Goal: Task Accomplishment & Management: Complete application form

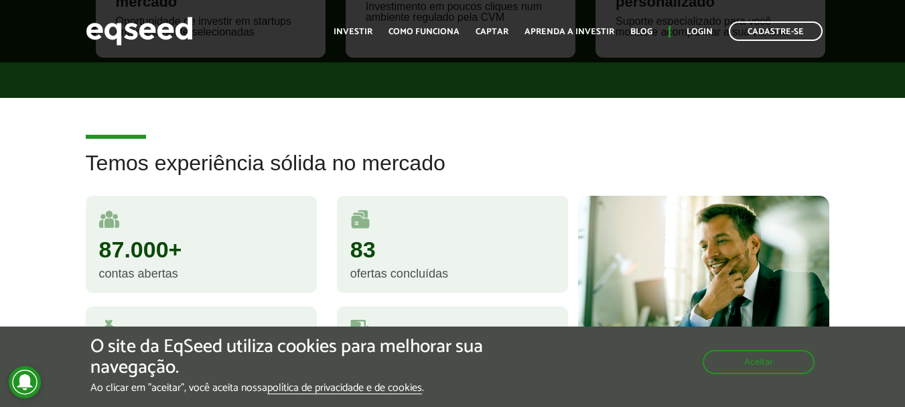
scroll to position [871, 0]
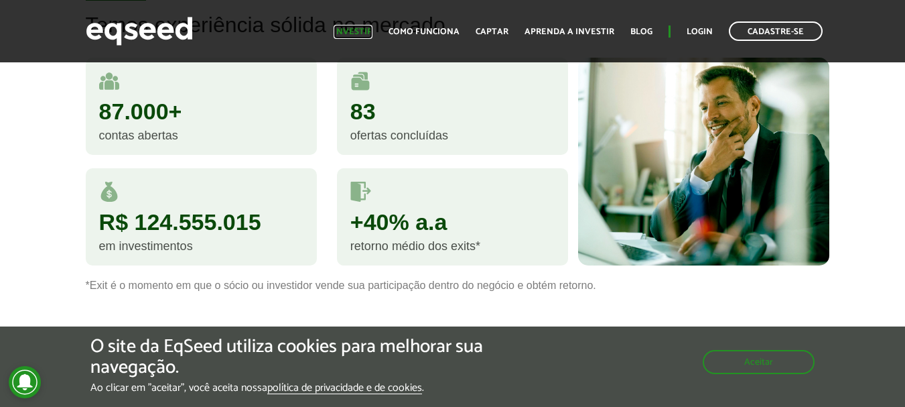
click at [348, 29] on link "Investir" at bounding box center [353, 31] width 39 height 9
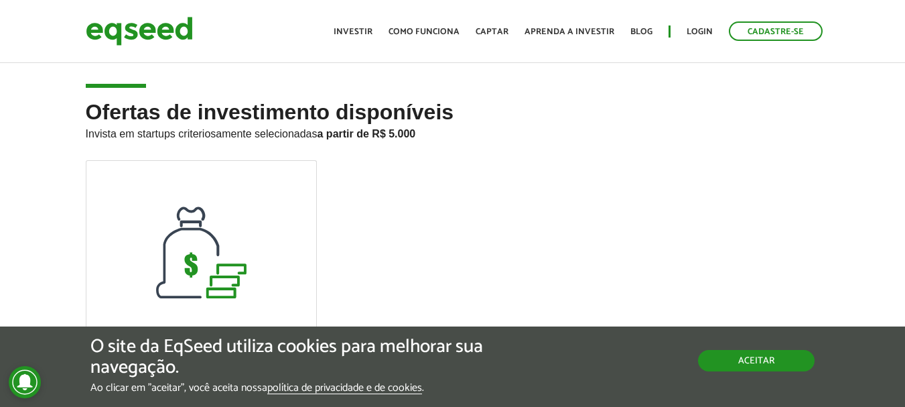
click at [730, 364] on button "Aceitar" at bounding box center [756, 360] width 117 height 21
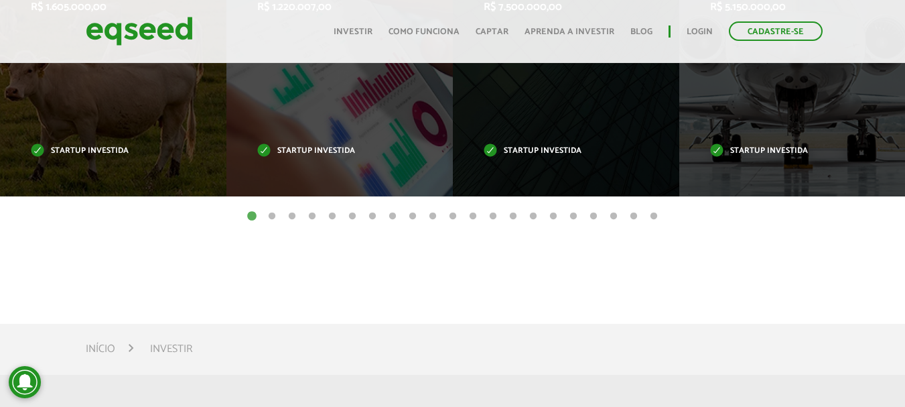
scroll to position [603, 0]
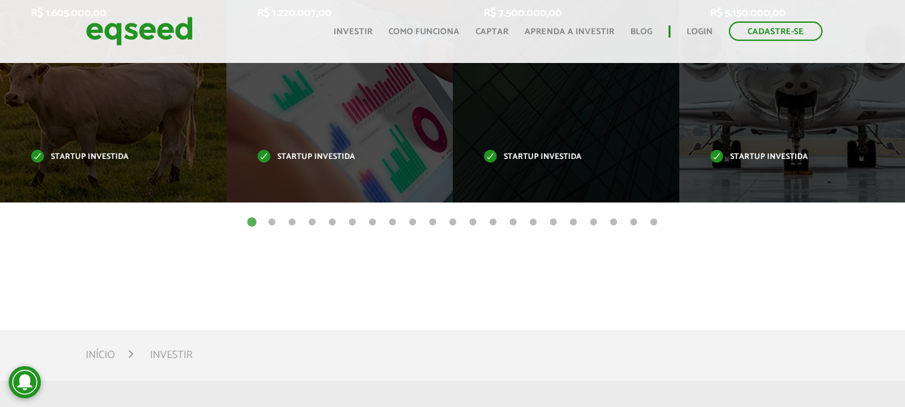
click at [270, 222] on button "2" at bounding box center [271, 222] width 13 height 13
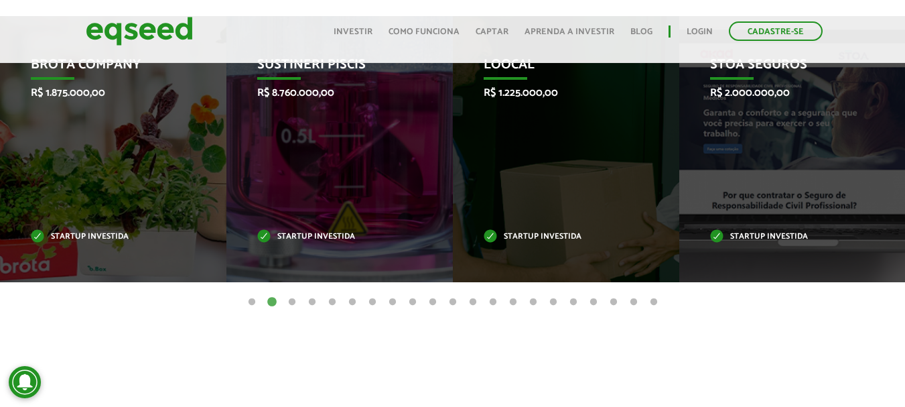
scroll to position [469, 0]
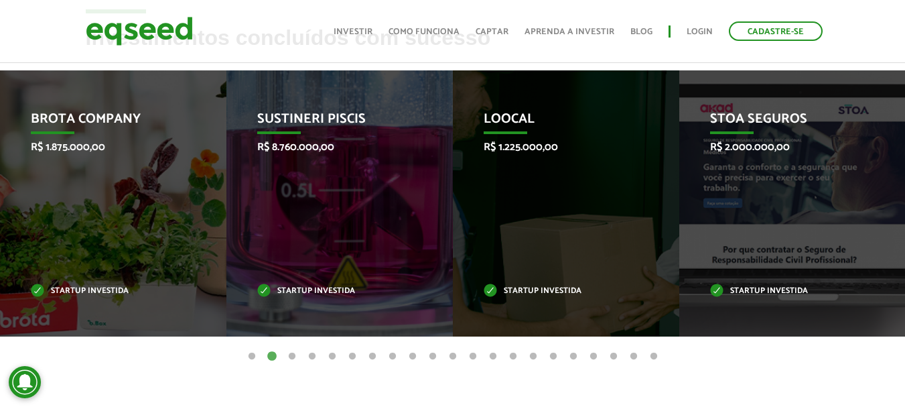
click at [291, 354] on button "3" at bounding box center [291, 356] width 13 height 13
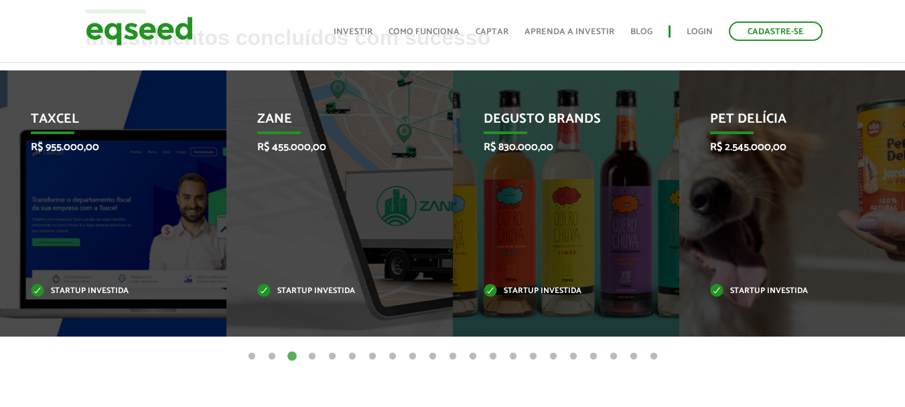
click at [308, 357] on button "4" at bounding box center [311, 356] width 13 height 13
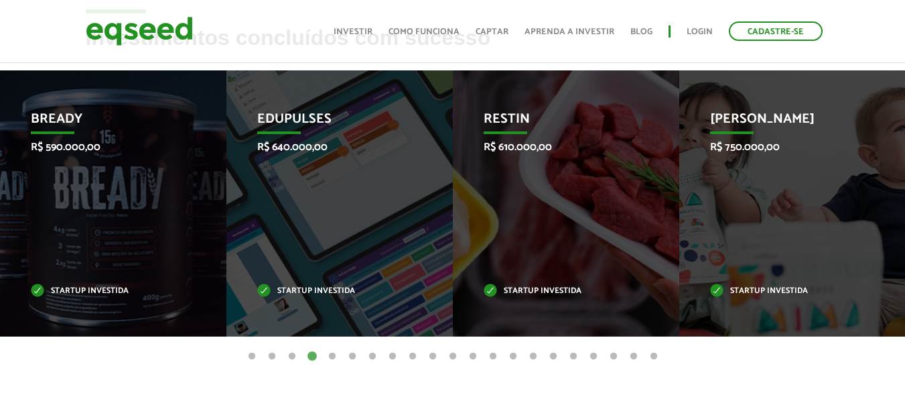
click at [331, 355] on button "5" at bounding box center [332, 356] width 13 height 13
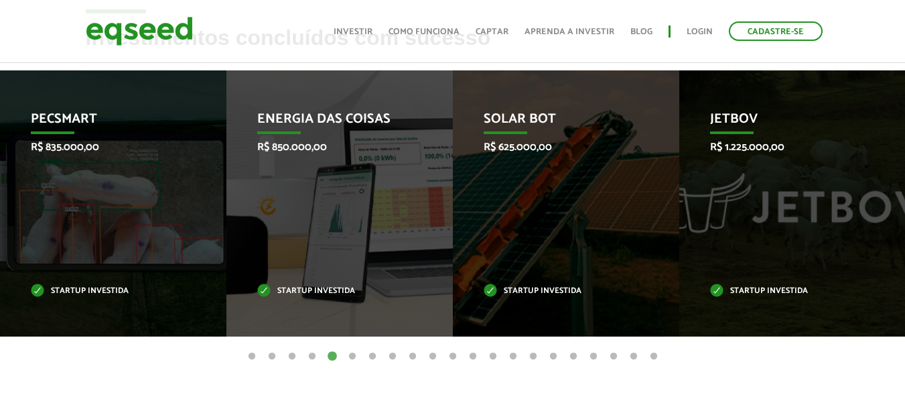
click at [349, 352] on button "6" at bounding box center [352, 356] width 13 height 13
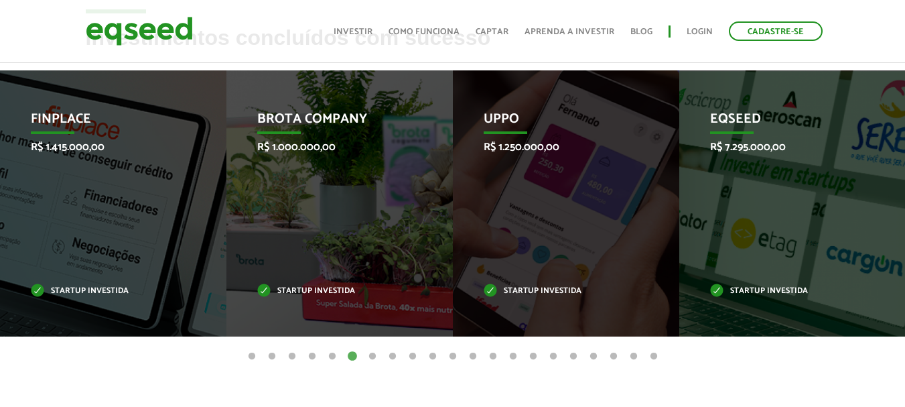
click at [367, 354] on button "7" at bounding box center [372, 356] width 13 height 13
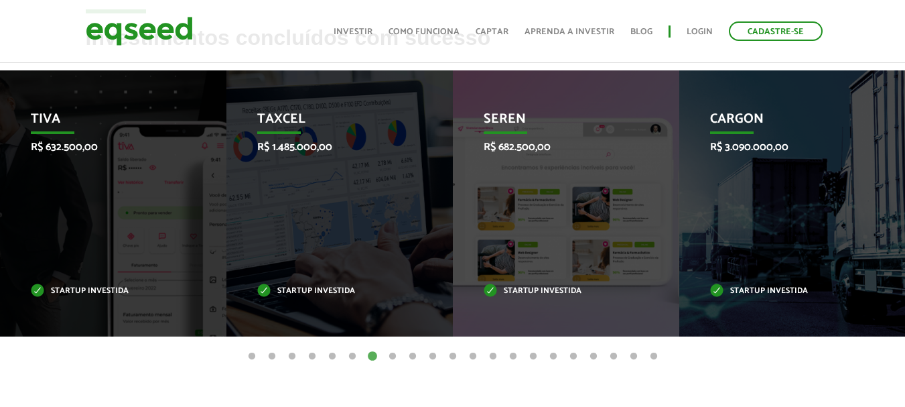
click at [393, 353] on button "8" at bounding box center [392, 356] width 13 height 13
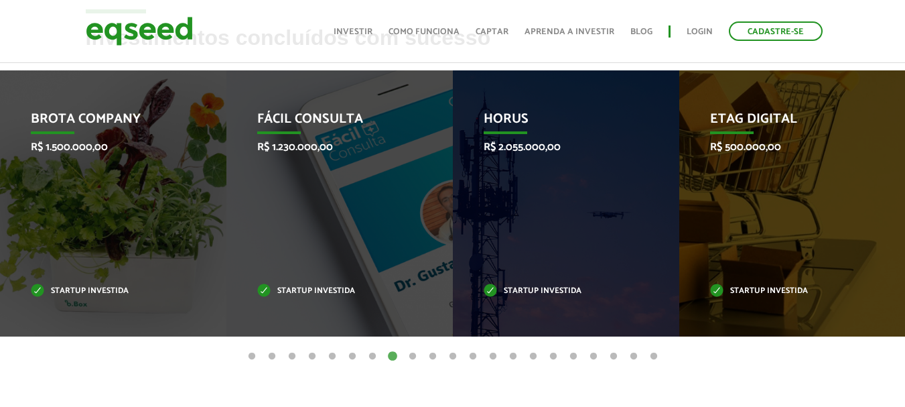
click at [411, 359] on button "9" at bounding box center [412, 356] width 13 height 13
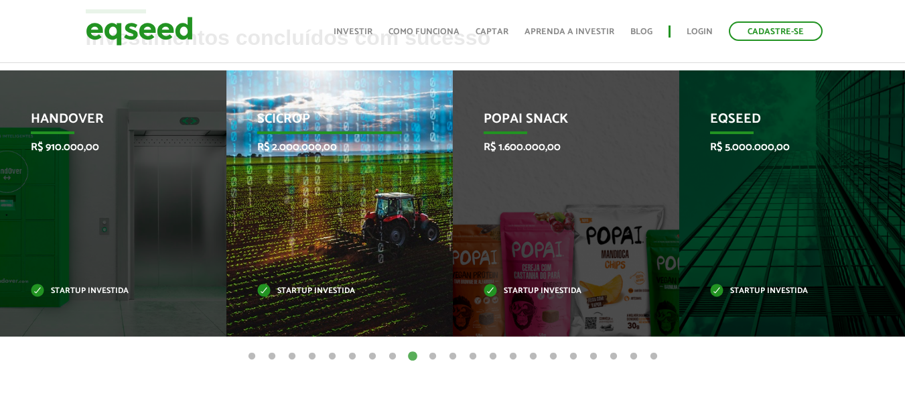
click at [323, 218] on div "SciCrop R$ 2.000.000,00 Startup investida" at bounding box center [329, 203] width 206 height 266
click at [309, 145] on p "R$ 2.000.000,00" at bounding box center [329, 147] width 145 height 13
click at [324, 287] on p "Startup investida" at bounding box center [329, 290] width 145 height 7
click at [248, 84] on div "SciCrop R$ 2.000.000,00 Startup investida" at bounding box center [329, 203] width 206 height 266
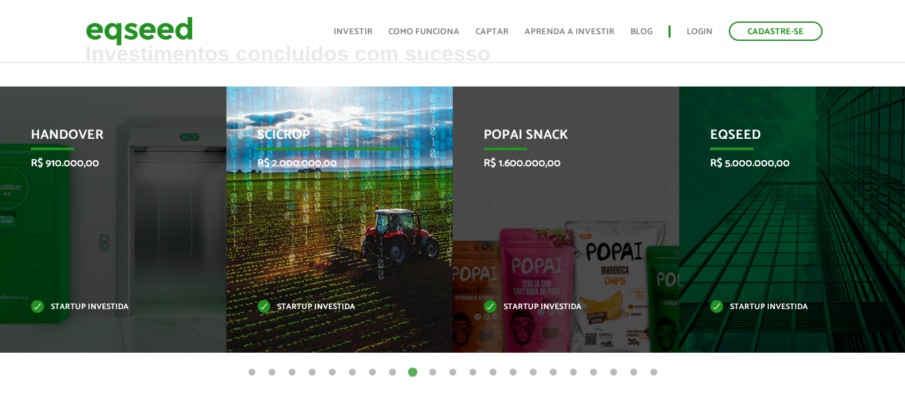
scroll to position [452, 0]
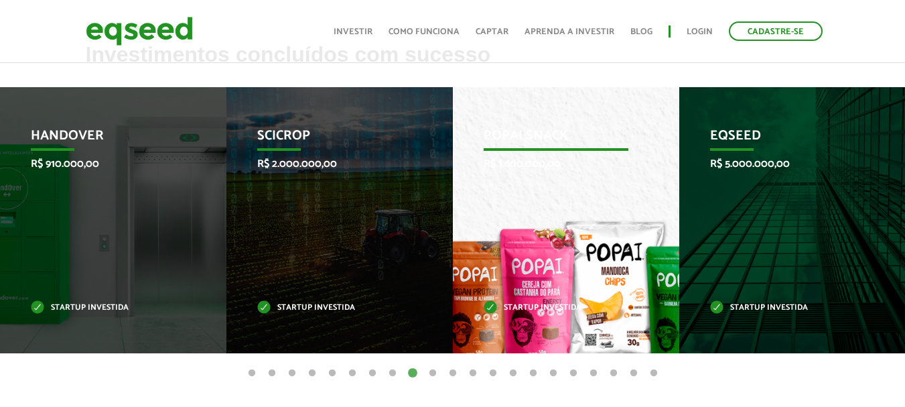
click at [470, 231] on div "Popai Snack R$ 1.600.000,00 Startup investida" at bounding box center [556, 220] width 206 height 266
click at [557, 169] on p "R$ 1.600.000,00" at bounding box center [556, 163] width 145 height 13
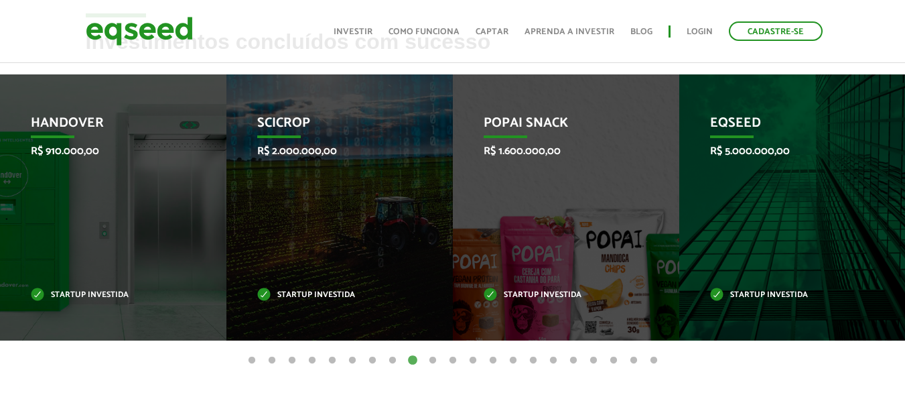
scroll to position [519, 0]
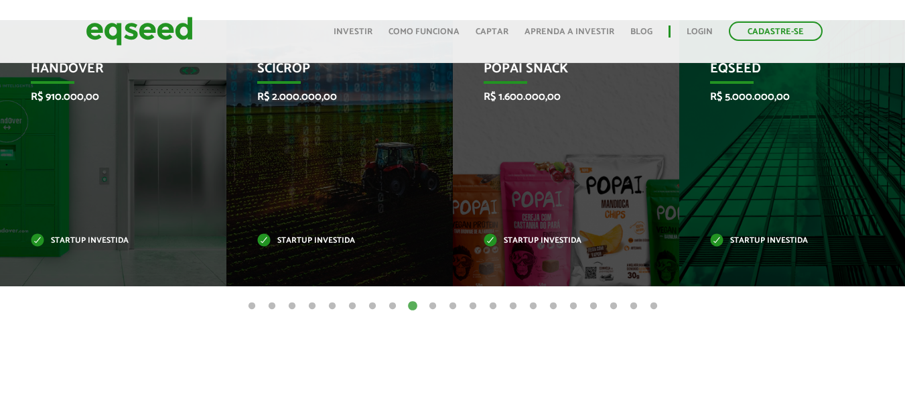
click at [635, 307] on button "20" at bounding box center [633, 305] width 13 height 13
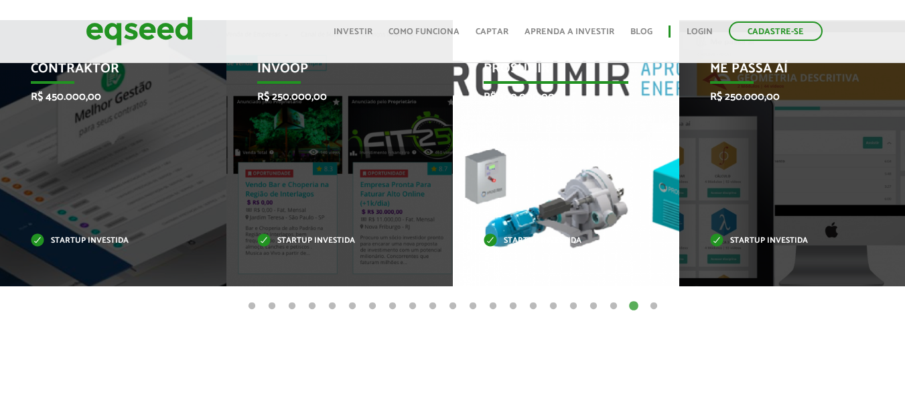
click at [565, 195] on div "Prosumir R$ 300.000,00 Startup investida" at bounding box center [556, 153] width 206 height 266
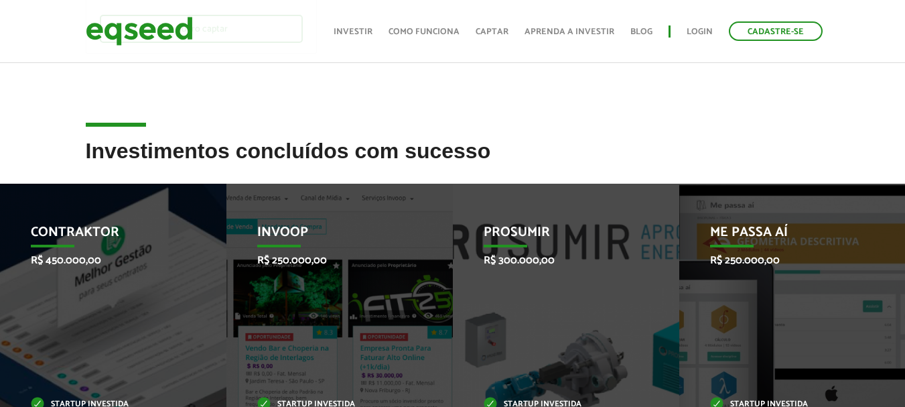
scroll to position [318, 0]
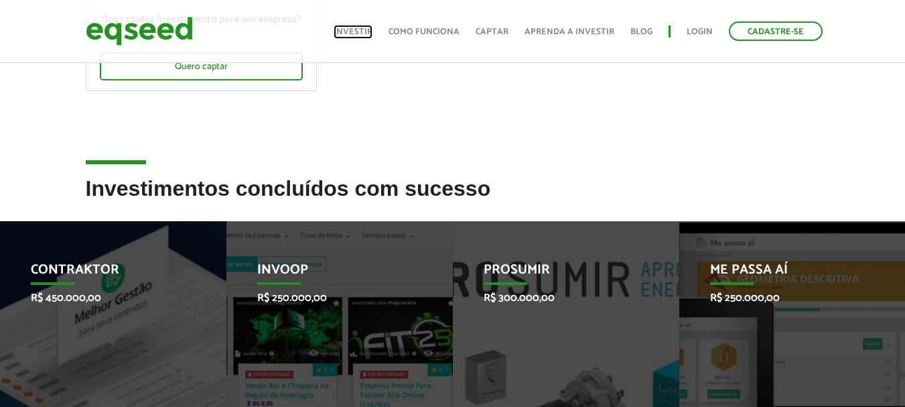
click at [372, 27] on link "Investir" at bounding box center [353, 31] width 39 height 9
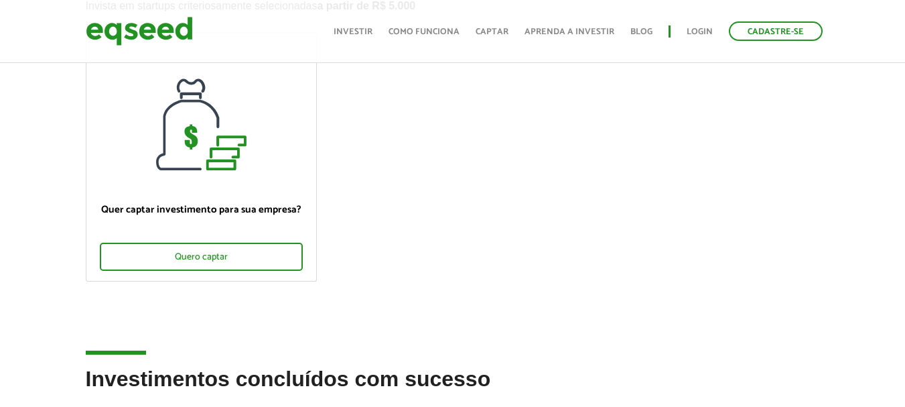
scroll to position [134, 0]
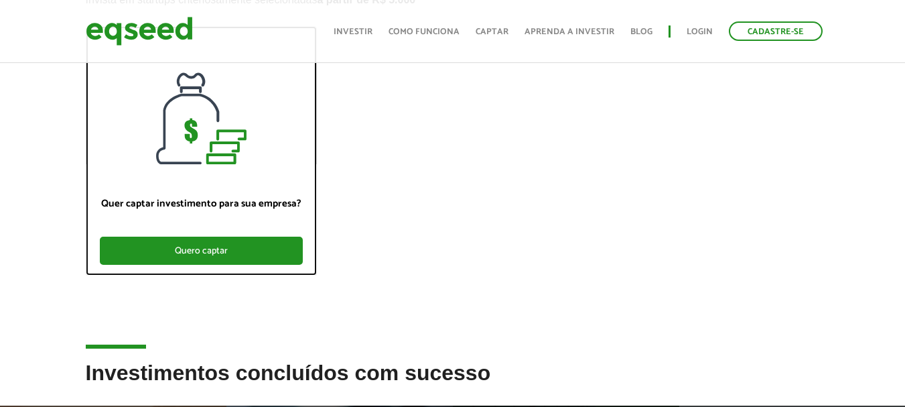
click at [265, 245] on div "Quero captar" at bounding box center [201, 250] width 203 height 28
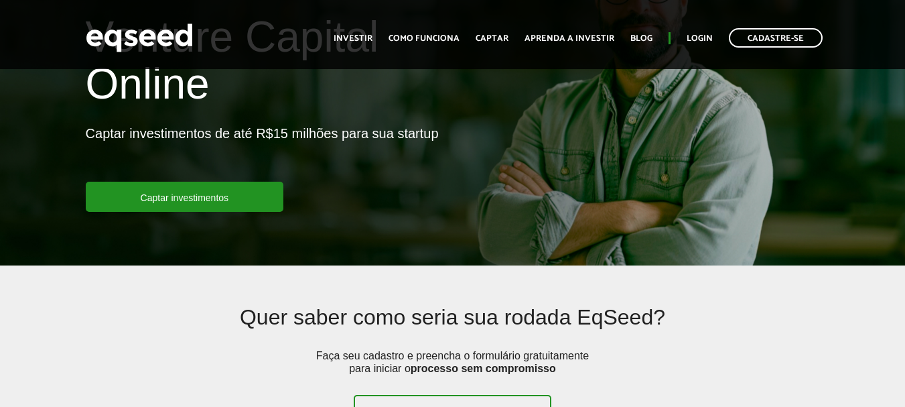
scroll to position [201, 0]
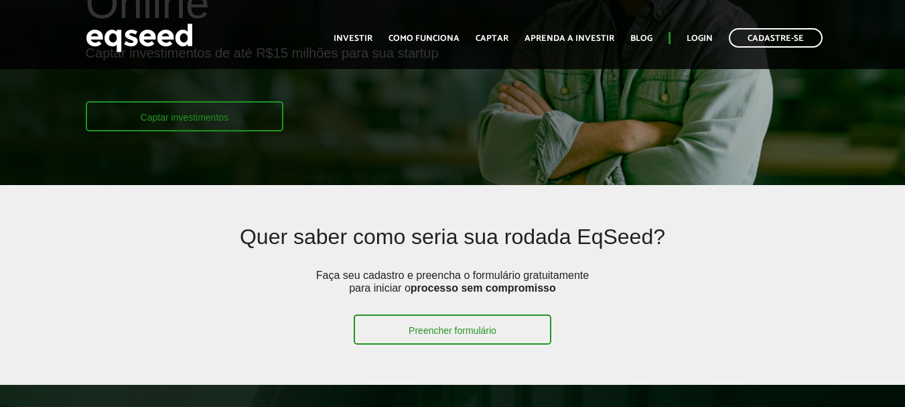
click at [216, 109] on link "Captar investimentos" at bounding box center [185, 116] width 198 height 30
